Goal: Information Seeking & Learning: Learn about a topic

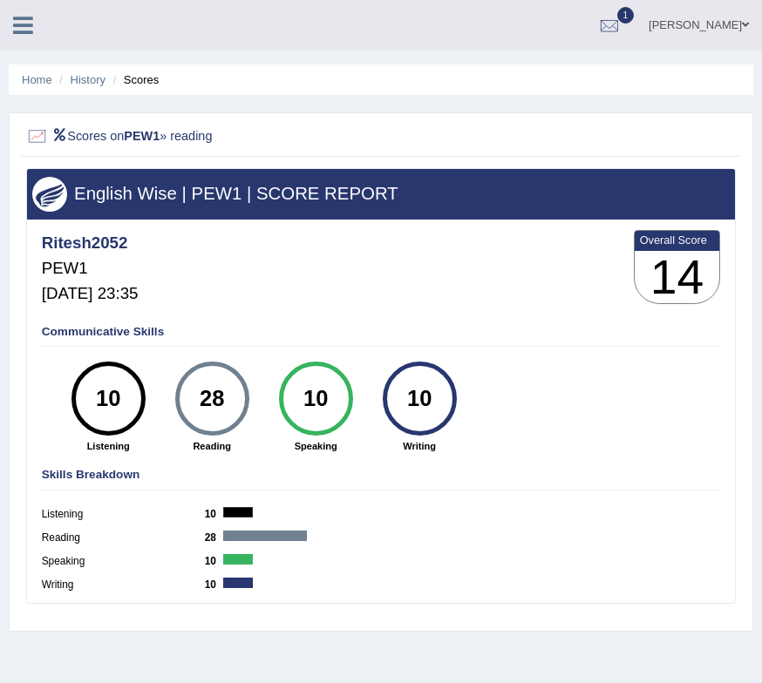
click at [30, 26] on icon at bounding box center [23, 25] width 20 height 23
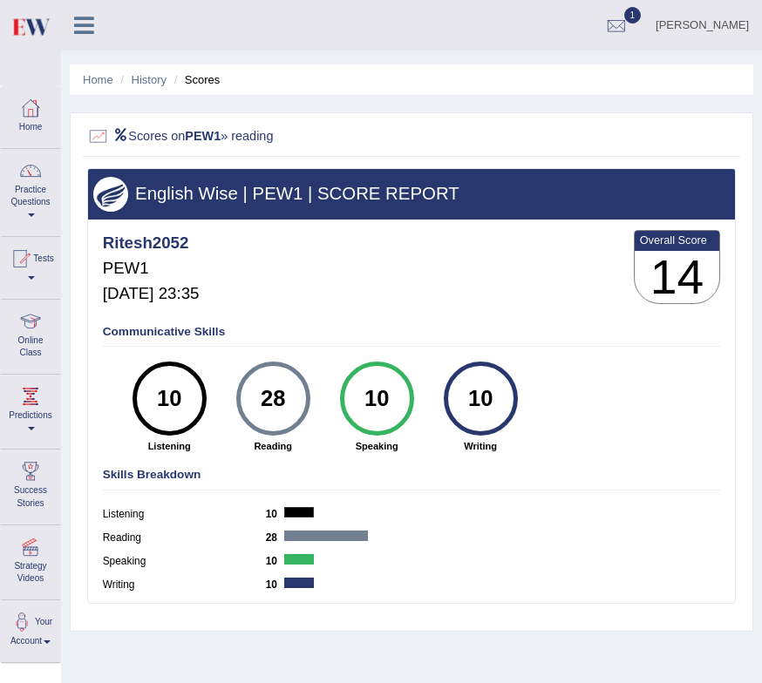
click at [26, 29] on img at bounding box center [29, 27] width 39 height 36
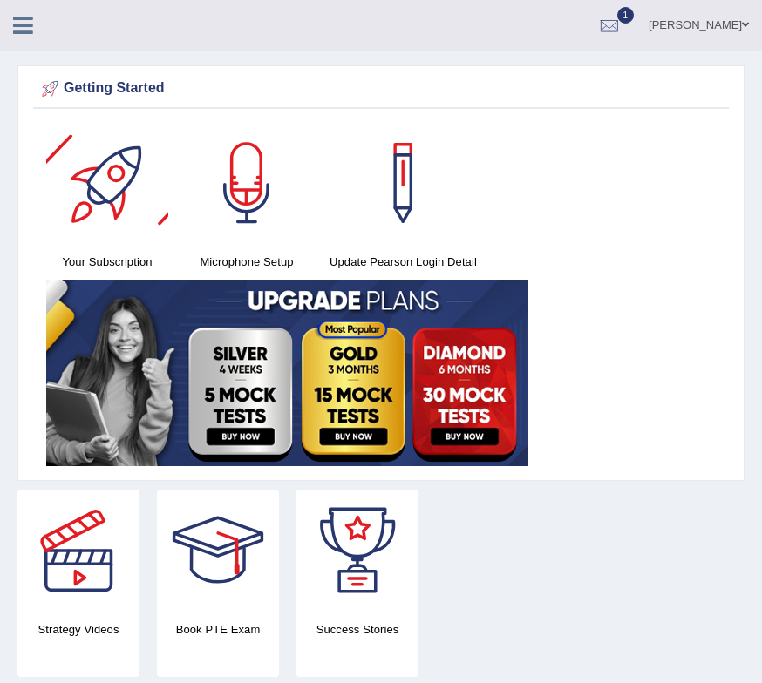
click at [16, 29] on icon at bounding box center [23, 25] width 20 height 23
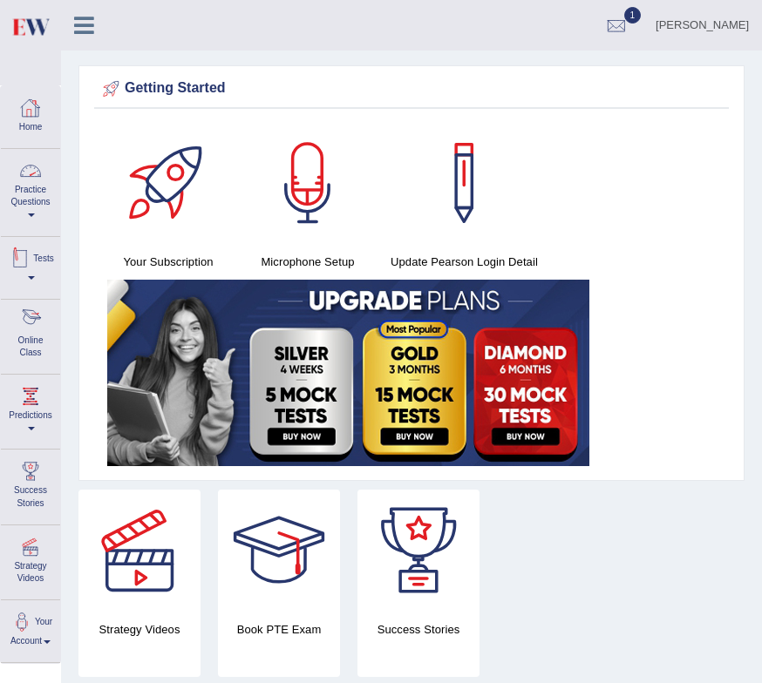
click at [46, 348] on link "Online Class" at bounding box center [30, 334] width 59 height 69
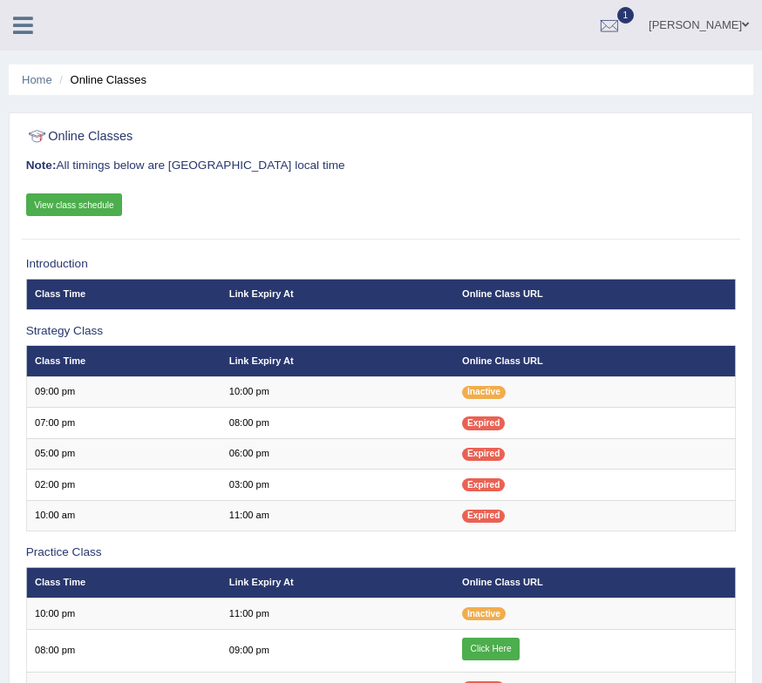
click at [24, 24] on icon at bounding box center [23, 25] width 20 height 23
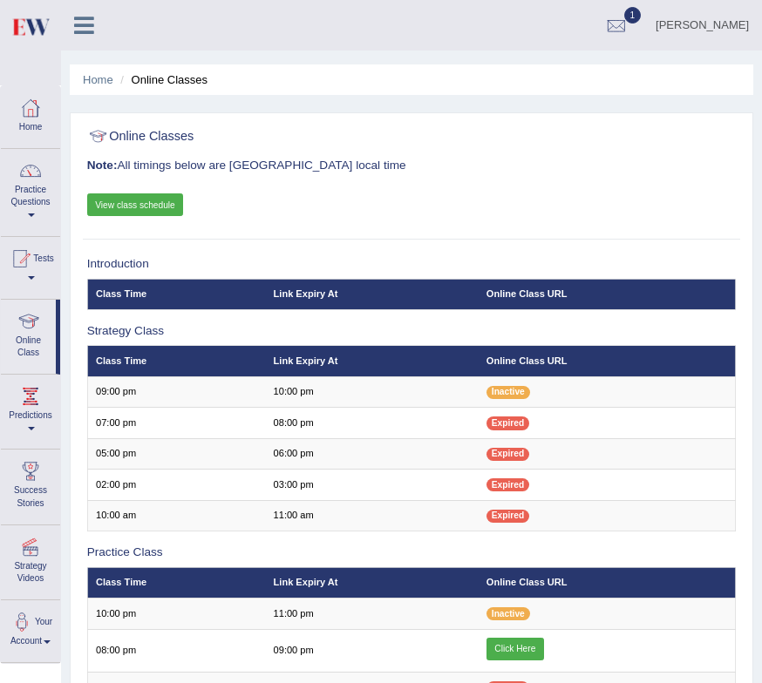
click at [39, 199] on link "Practice Questions" at bounding box center [30, 190] width 59 height 82
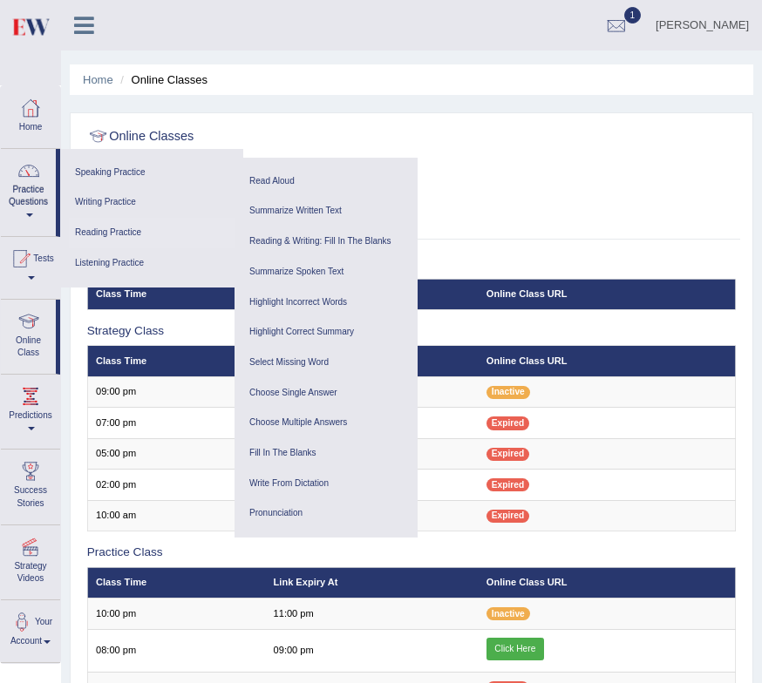
click at [93, 239] on link "Reading Practice" at bounding box center [152, 233] width 166 height 30
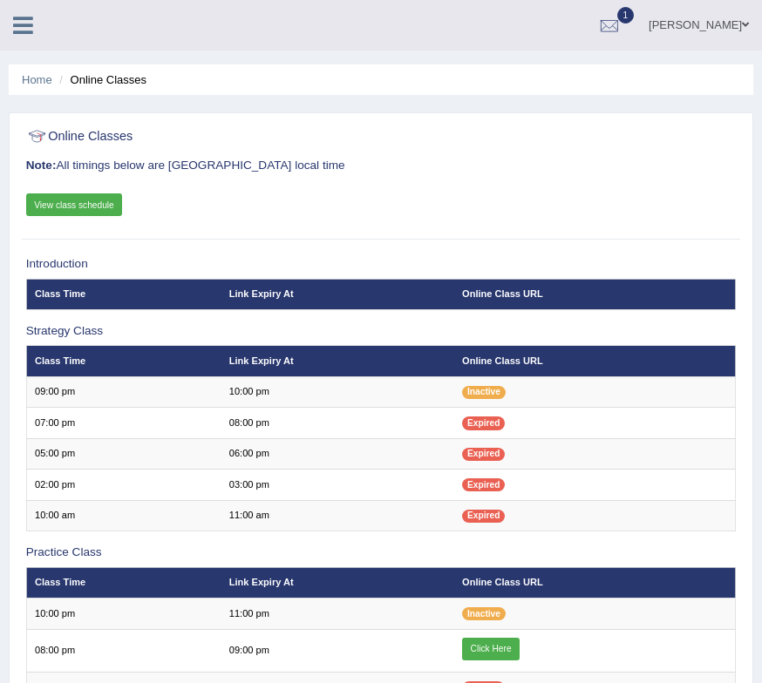
click at [291, 241] on div "Online Classes Note: All timings below are [GEOGRAPHIC_DATA] local time View cl…" at bounding box center [381, 553] width 744 height 882
click at [24, 17] on icon at bounding box center [23, 25] width 20 height 23
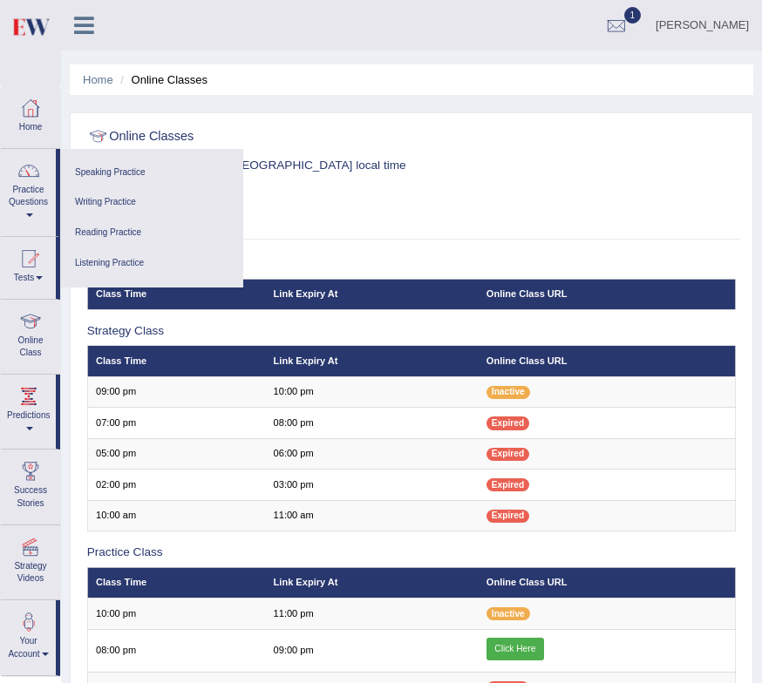
click at [120, 236] on link "Reading Practice" at bounding box center [152, 233] width 166 height 30
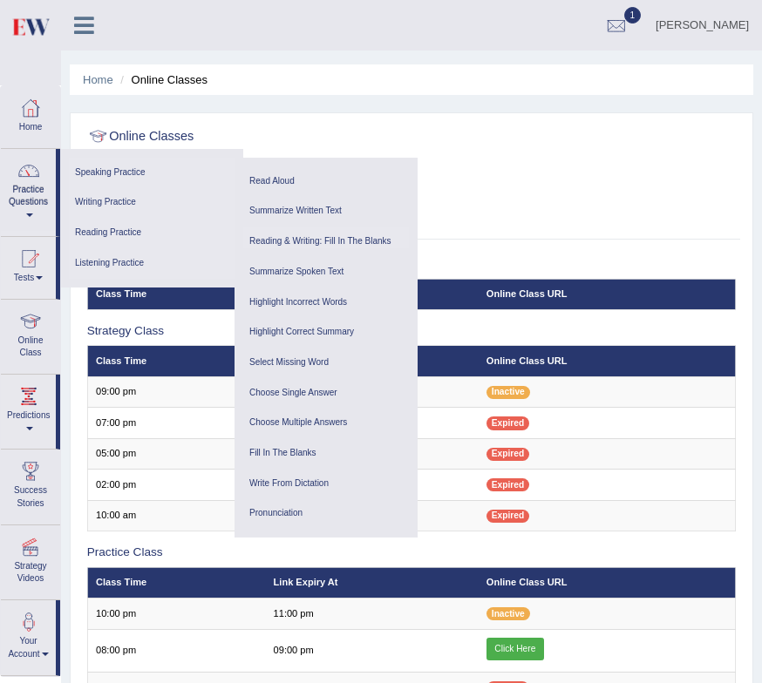
click at [323, 242] on link "Reading & Writing: Fill In The Blanks" at bounding box center [326, 242] width 166 height 30
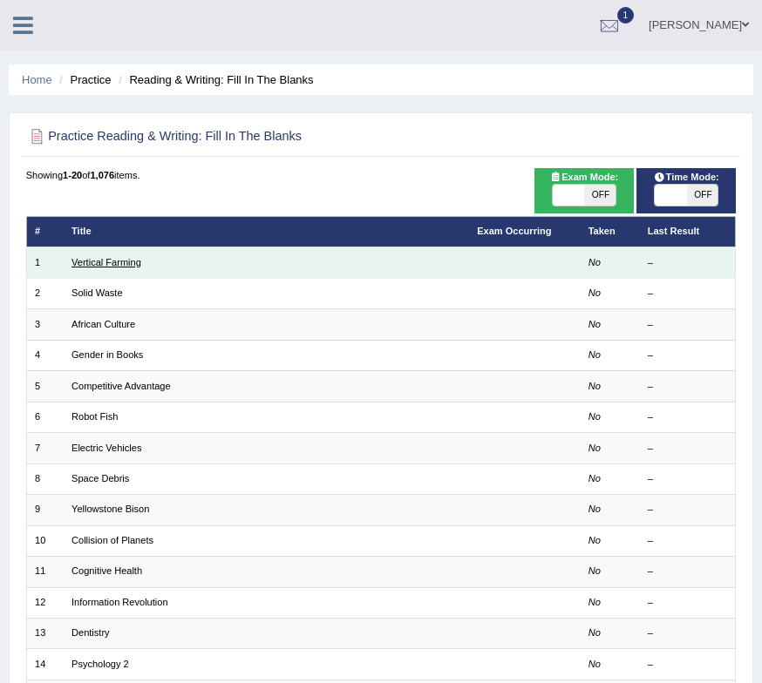
click at [101, 265] on link "Vertical Farming" at bounding box center [106, 262] width 70 height 10
